Goal: Task Accomplishment & Management: Use online tool/utility

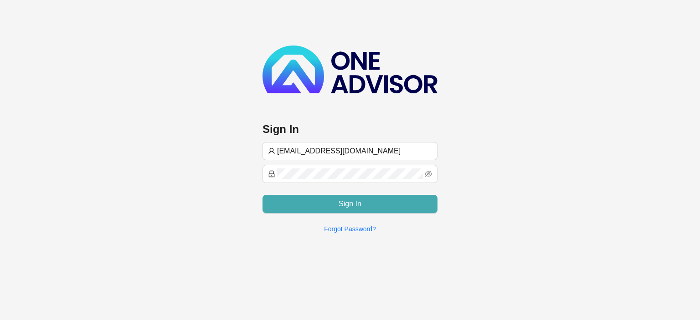
type input "[EMAIL_ADDRESS][DOMAIN_NAME]"
click at [326, 206] on button "Sign In" at bounding box center [349, 204] width 175 height 18
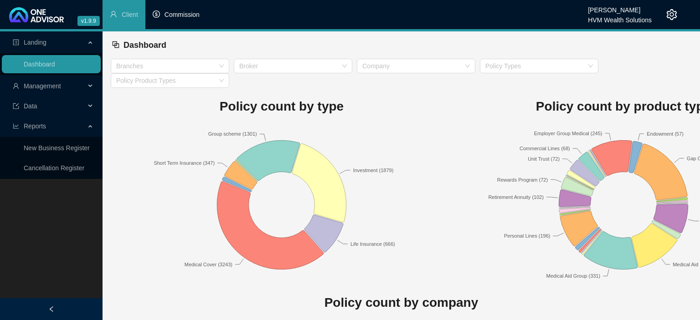
click at [178, 15] on span "Commission" at bounding box center [181, 14] width 35 height 7
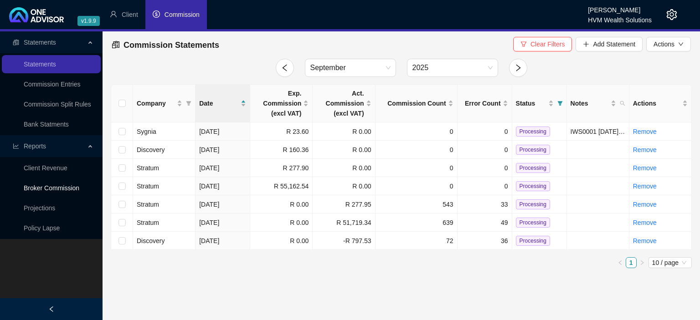
click at [36, 187] on link "Broker Commission" at bounding box center [52, 187] width 56 height 7
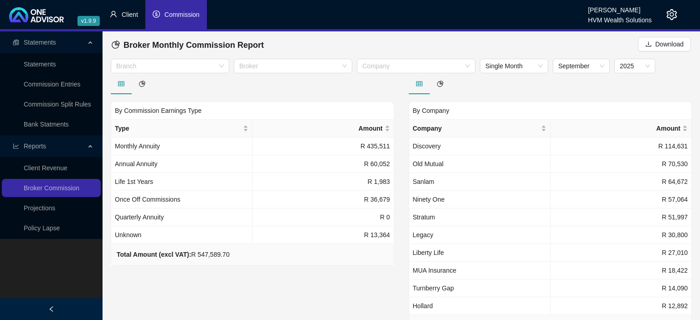
click at [126, 15] on span "Client" at bounding box center [130, 14] width 16 height 7
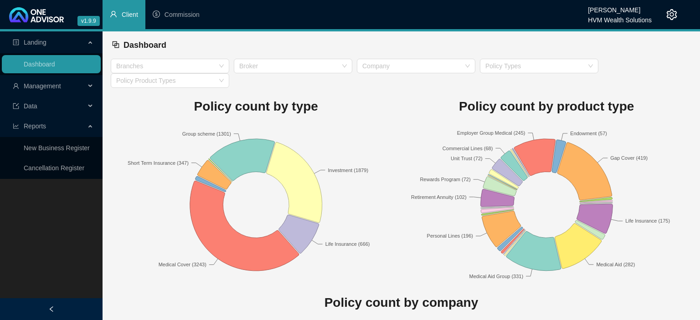
click at [61, 86] on span "Management" at bounding box center [42, 85] width 37 height 7
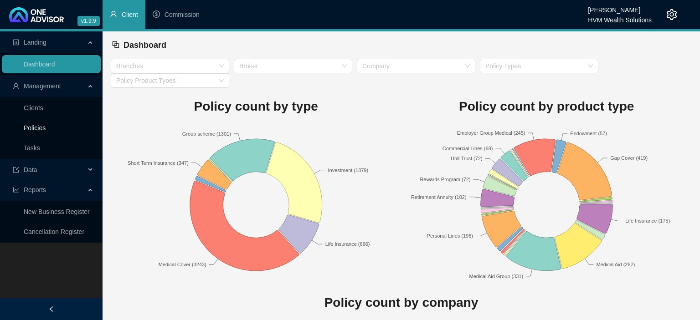
click at [45, 126] on link "Policies" at bounding box center [35, 127] width 22 height 7
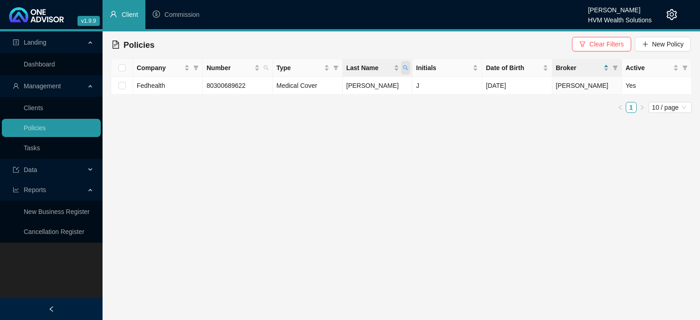
click at [401, 71] on span "Last Name" at bounding box center [405, 68] width 9 height 14
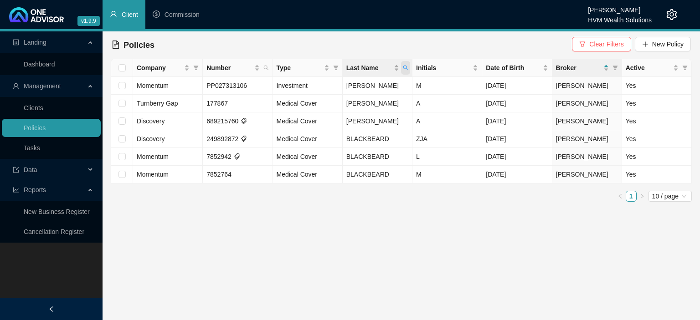
click at [405, 66] on icon "search" at bounding box center [405, 67] width 5 height 5
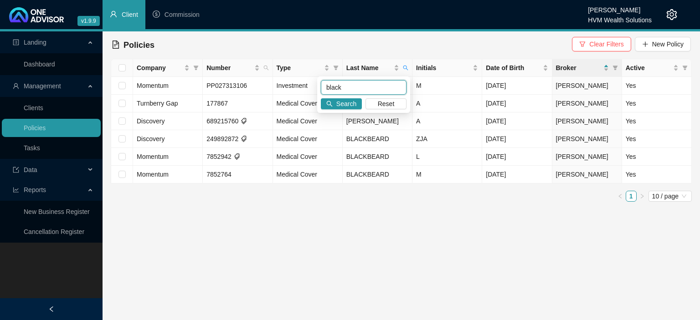
click at [373, 85] on input "black" at bounding box center [364, 87] width 86 height 15
type input "blackbeard"
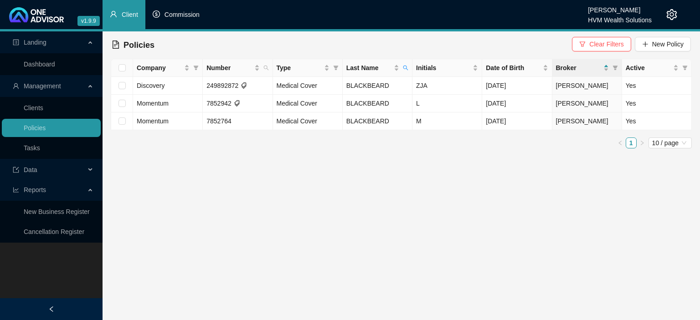
click at [163, 18] on li "Commission" at bounding box center [175, 14] width 61 height 29
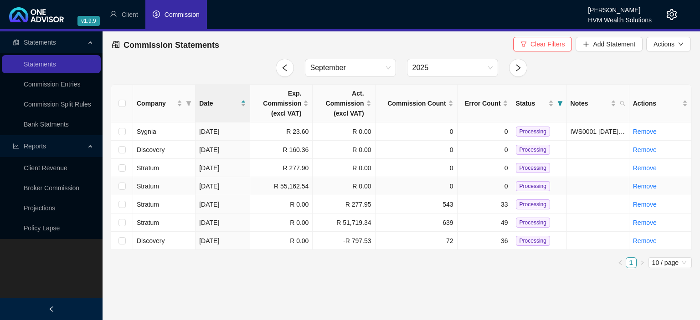
click at [260, 185] on td "R 55,162.54" at bounding box center [281, 186] width 62 height 18
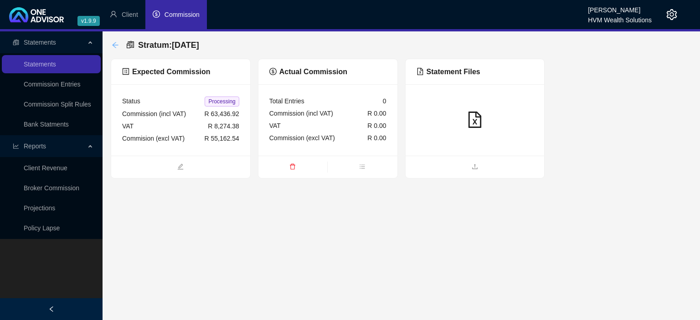
click at [115, 46] on icon "arrow-left" at bounding box center [115, 44] width 7 height 7
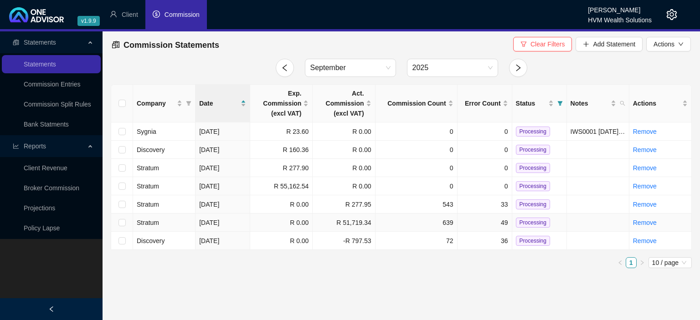
click at [336, 220] on td "R 51,719.34" at bounding box center [343, 223] width 62 height 18
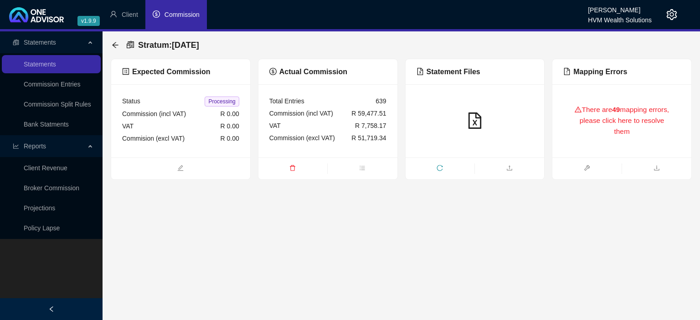
click at [582, 119] on div "There are 49 mapping errors, please click here to resolve them" at bounding box center [621, 120] width 117 height 51
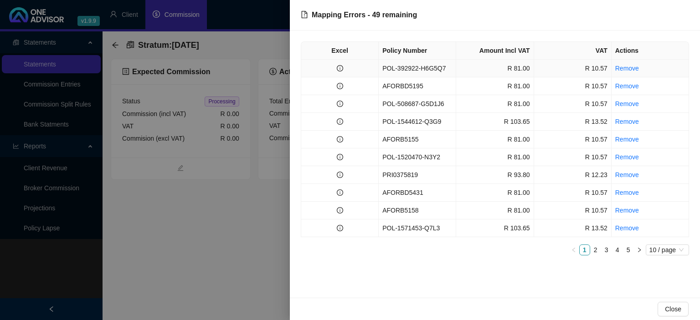
click at [435, 71] on td "POL-392922-H6G5Q7" at bounding box center [416, 69] width 77 height 18
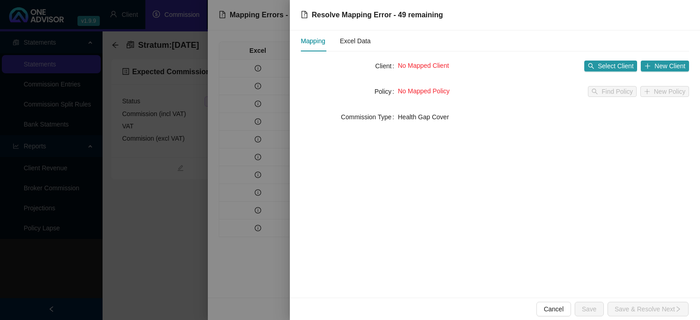
click at [370, 42] on div "Mapping Excel Data" at bounding box center [485, 41] width 368 height 21
click at [350, 43] on div "Excel Data" at bounding box center [355, 41] width 31 height 10
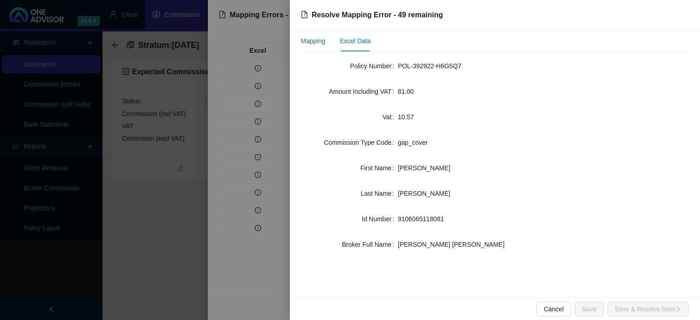
click at [323, 45] on div "Mapping" at bounding box center [313, 41] width 25 height 10
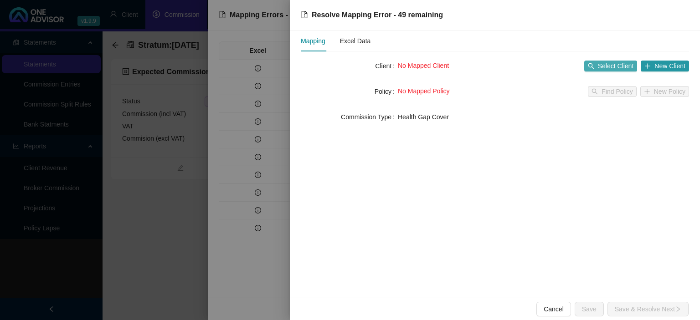
click at [597, 62] on button "Select Client" at bounding box center [610, 66] width 53 height 11
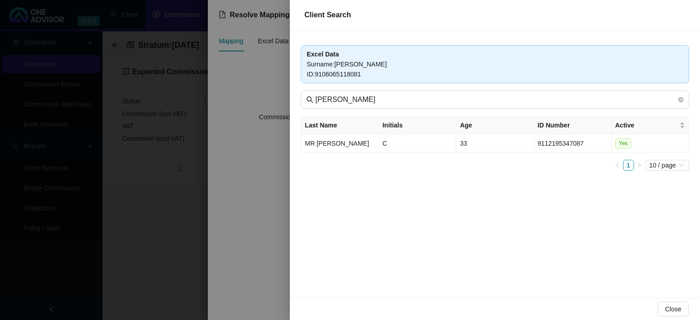
click at [289, 154] on div at bounding box center [350, 160] width 700 height 320
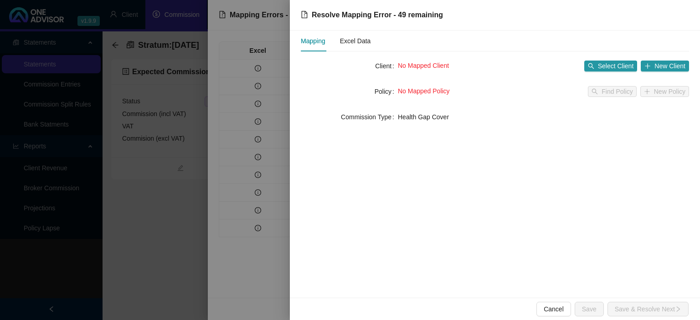
click at [289, 154] on div at bounding box center [350, 160] width 700 height 320
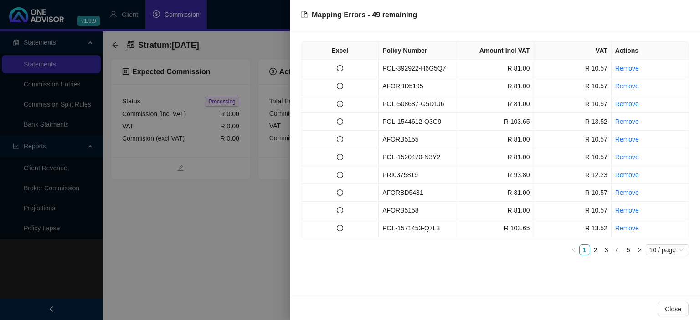
click at [262, 183] on div at bounding box center [350, 160] width 700 height 320
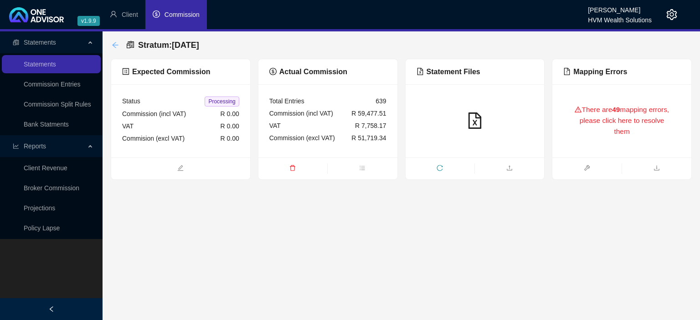
click at [116, 47] on icon "arrow-left" at bounding box center [115, 44] width 7 height 7
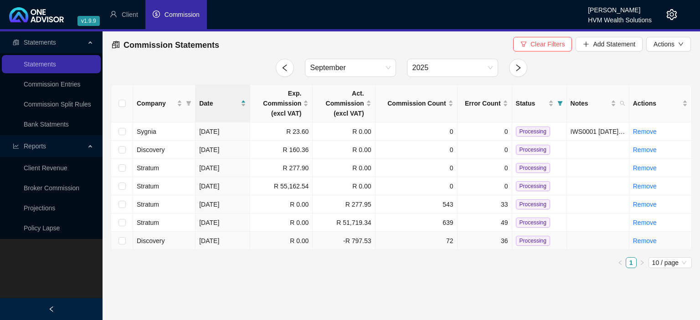
click at [324, 241] on td "-R 797.53" at bounding box center [343, 241] width 62 height 18
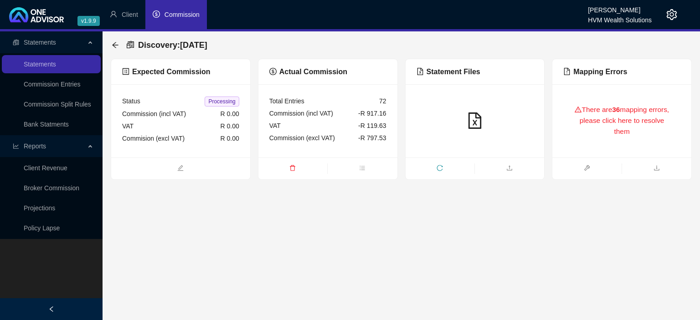
click at [582, 118] on div "There are 36 mapping errors, please click here to resolve them" at bounding box center [621, 120] width 117 height 51
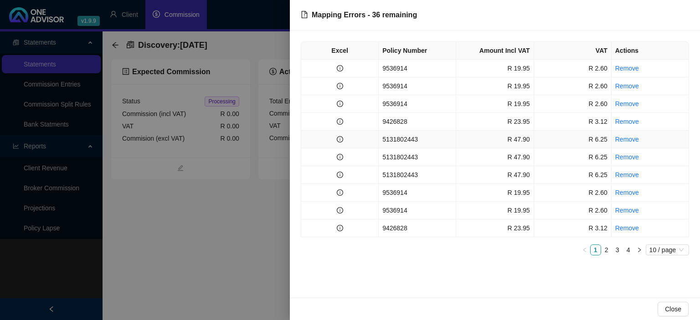
click at [386, 137] on td "5131802443" at bounding box center [416, 140] width 77 height 18
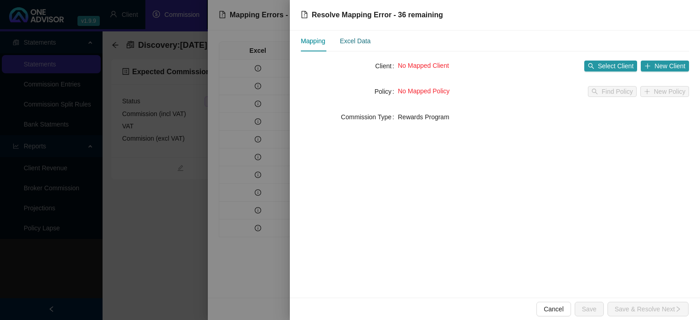
click at [358, 42] on div "Excel Data" at bounding box center [355, 41] width 31 height 10
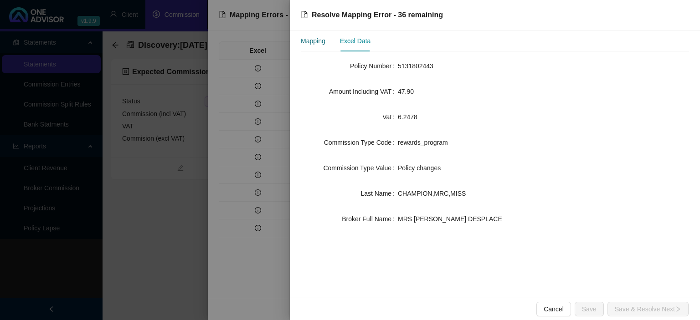
click at [314, 44] on div "Mapping" at bounding box center [313, 41] width 25 height 10
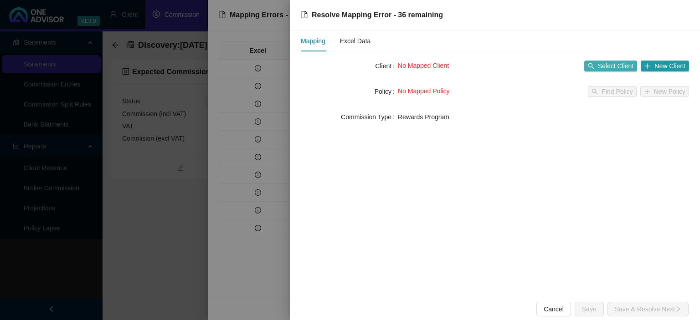
click at [629, 68] on span "Select Client" at bounding box center [616, 66] width 36 height 10
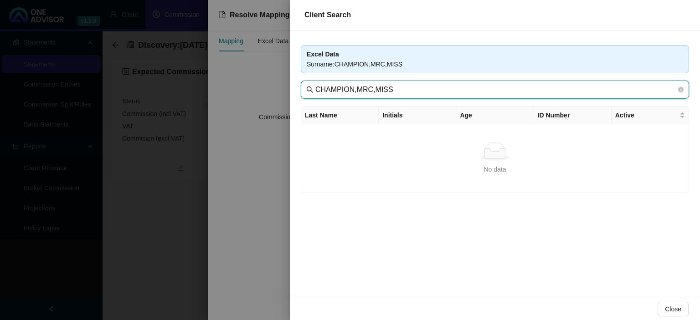
drag, startPoint x: 354, startPoint y: 91, endPoint x: 464, endPoint y: 95, distance: 109.9
click at [464, 95] on input "CHAMPION,MRC,MISS" at bounding box center [495, 89] width 361 height 11
type input "CHAMPION"
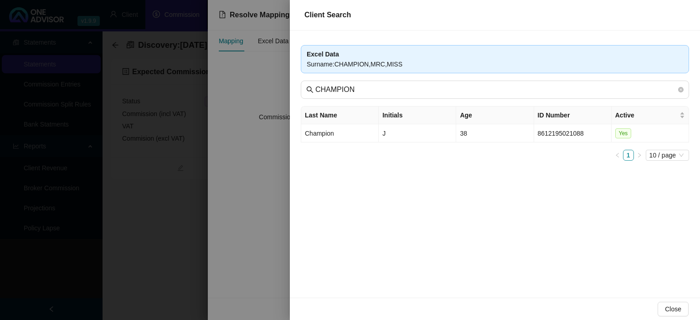
click at [218, 145] on div at bounding box center [350, 160] width 700 height 320
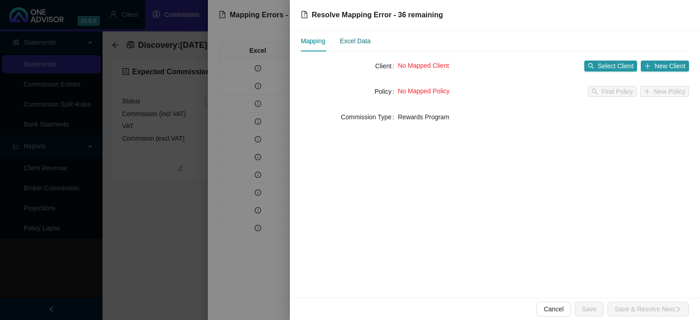
click at [349, 43] on div "Excel Data" at bounding box center [355, 41] width 31 height 10
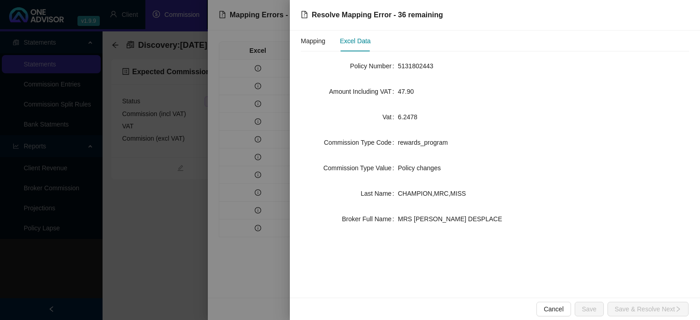
click at [178, 234] on div at bounding box center [350, 160] width 700 height 320
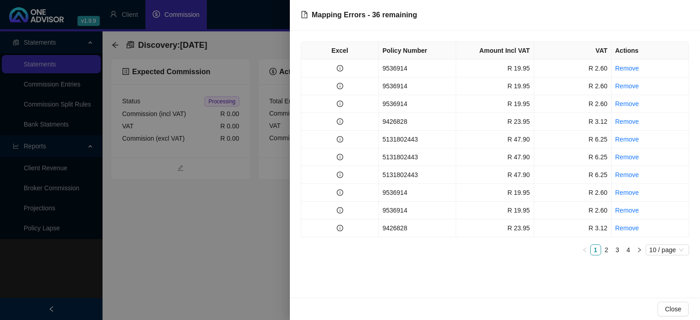
click at [178, 234] on div at bounding box center [350, 160] width 700 height 320
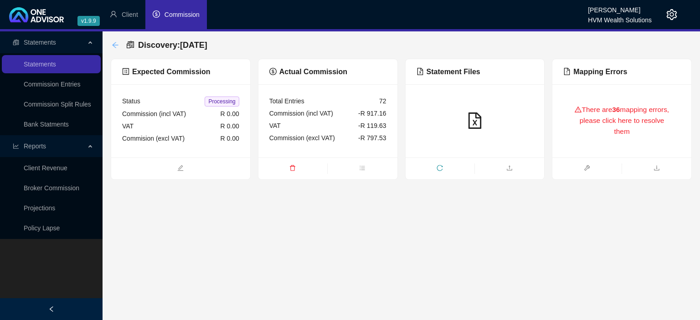
click at [117, 46] on icon "arrow-left" at bounding box center [115, 44] width 7 height 7
